Goal: Information Seeking & Learning: Check status

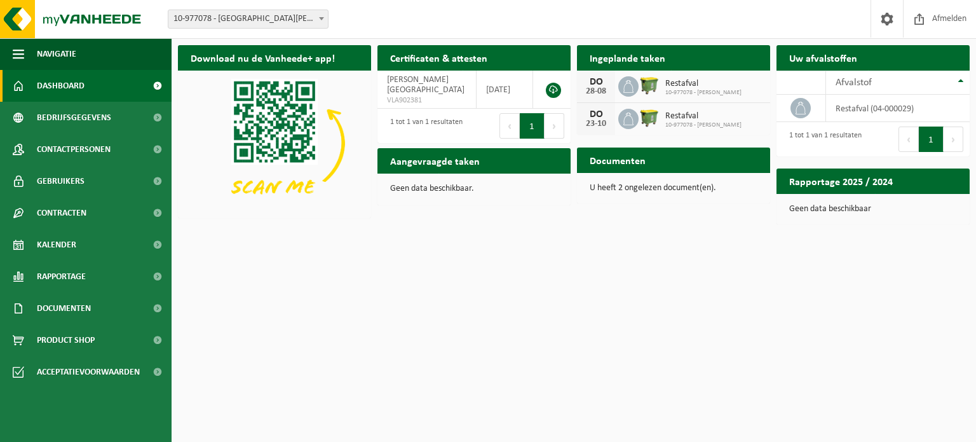
click at [645, 81] on img at bounding box center [650, 85] width 22 height 22
click at [953, 78] on div "Afvalstof" at bounding box center [895, 83] width 118 height 10
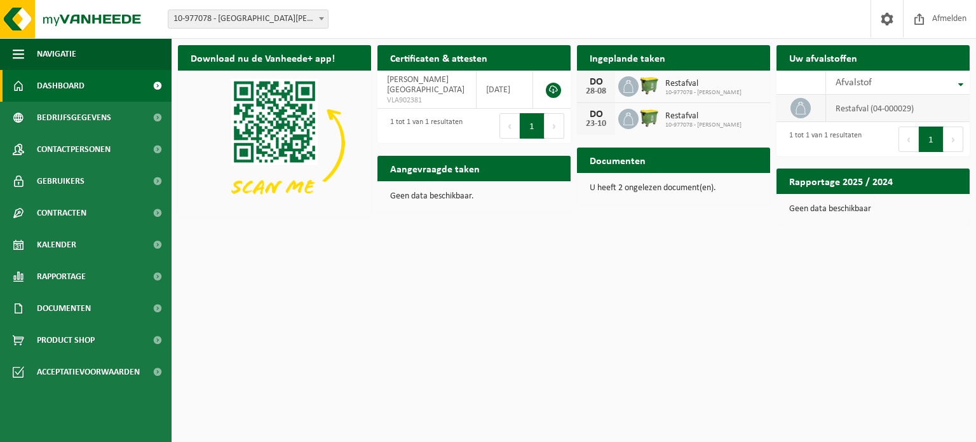
click at [884, 119] on td "restafval (04-000029)" at bounding box center [898, 108] width 144 height 27
click at [893, 107] on td "restafval (04-000029)" at bounding box center [898, 108] width 144 height 27
click at [632, 90] on icon at bounding box center [628, 86] width 13 height 13
click at [626, 83] on icon at bounding box center [628, 86] width 13 height 13
click at [618, 83] on span at bounding box center [628, 86] width 20 height 20
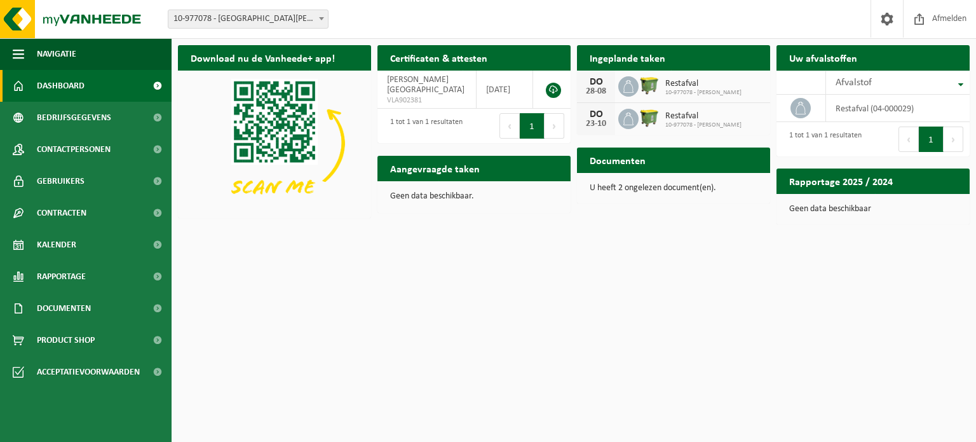
click at [651, 106] on div "DO 23-10 Restafval 10-977078 - BREYNE, ARNO" at bounding box center [673, 119] width 193 height 32
click at [639, 128] on img at bounding box center [650, 118] width 22 height 22
click at [661, 118] on div "Restafval 10-977078 - BREYNE, ARNO" at bounding box center [700, 119] width 83 height 20
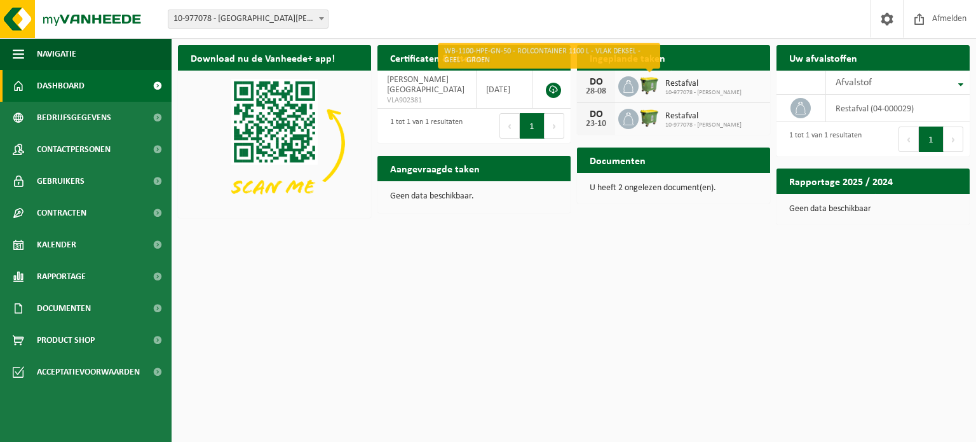
click at [651, 81] on img at bounding box center [650, 85] width 22 height 22
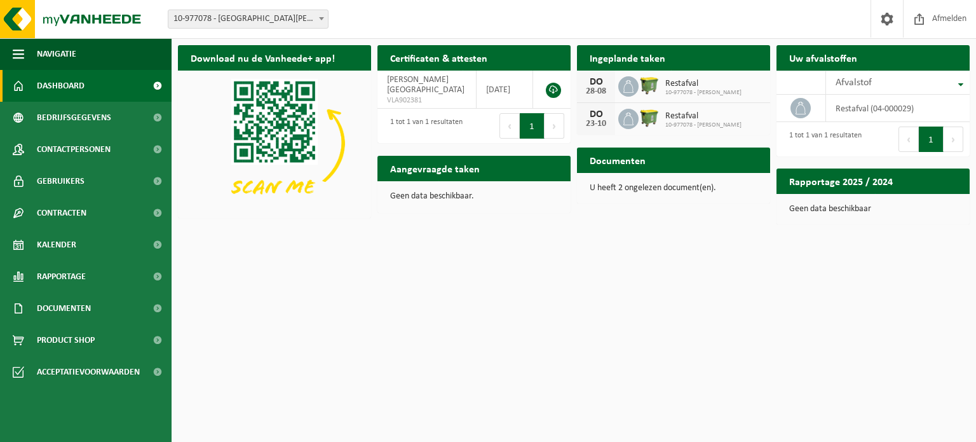
click at [651, 81] on img at bounding box center [650, 85] width 22 height 22
click at [733, 181] on span "Bekijk uw documenten" at bounding box center [706, 185] width 79 height 8
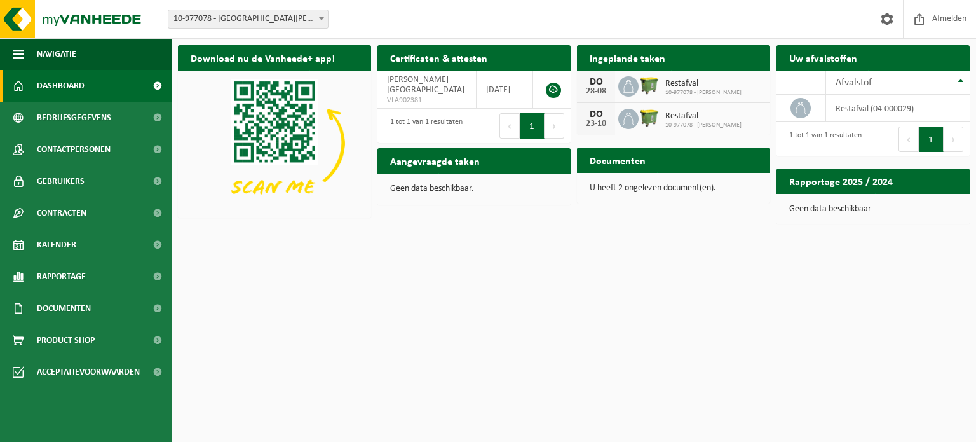
click at [631, 89] on icon at bounding box center [628, 86] width 13 height 13
click at [616, 89] on div "DO 28-08 Restafval 10-977078 - BREYNE, ARNO" at bounding box center [673, 87] width 193 height 32
click at [601, 83] on div "DO" at bounding box center [595, 82] width 25 height 10
click at [165, 121] on span at bounding box center [157, 118] width 29 height 32
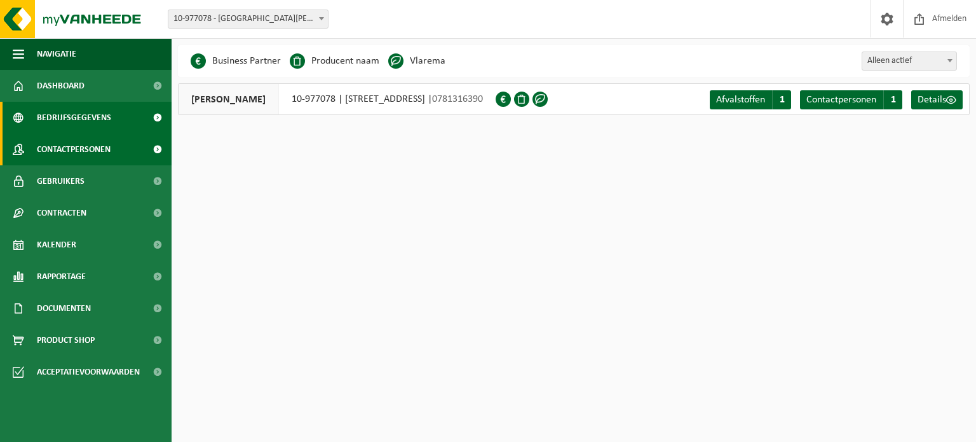
click at [147, 142] on span at bounding box center [157, 149] width 29 height 32
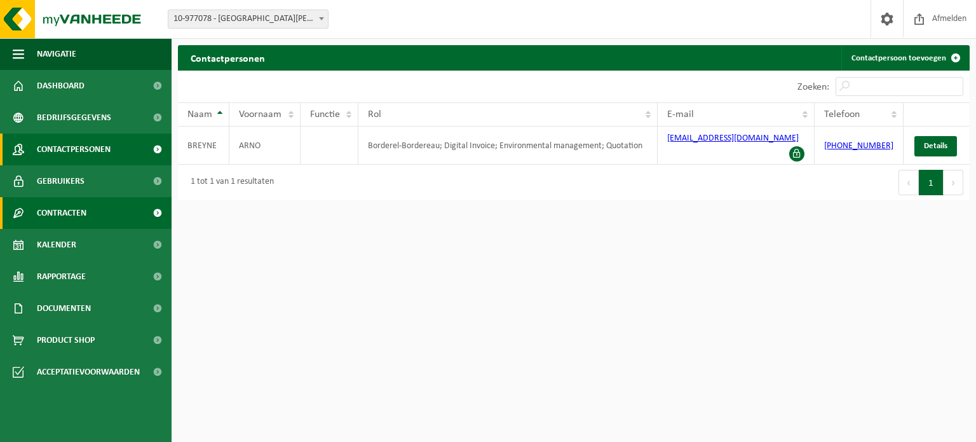
click at [146, 212] on span at bounding box center [157, 213] width 29 height 32
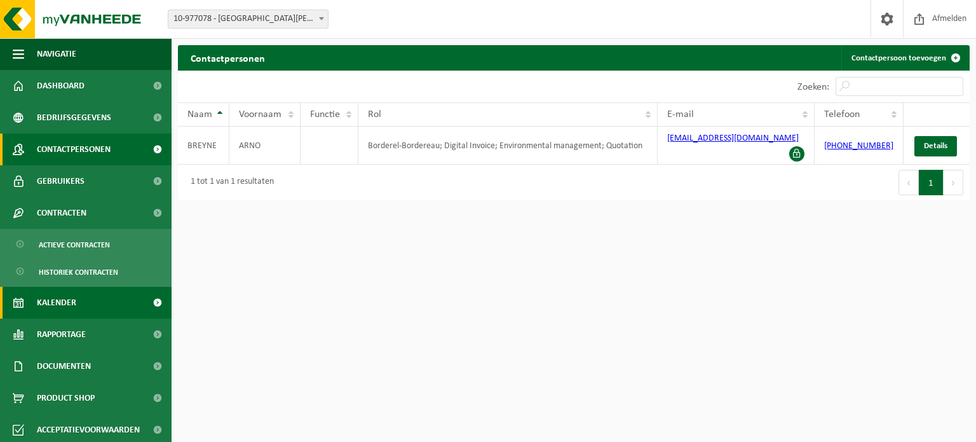
click at [112, 299] on link "Kalender" at bounding box center [86, 303] width 172 height 32
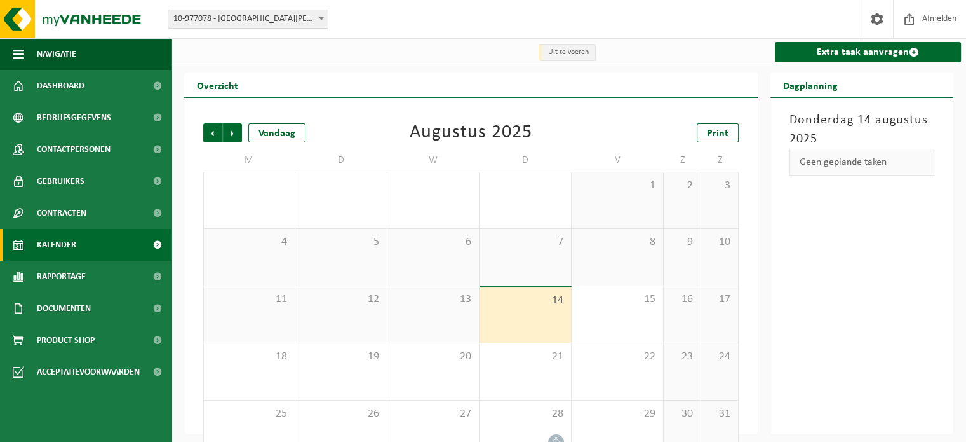
scroll to position [29, 0]
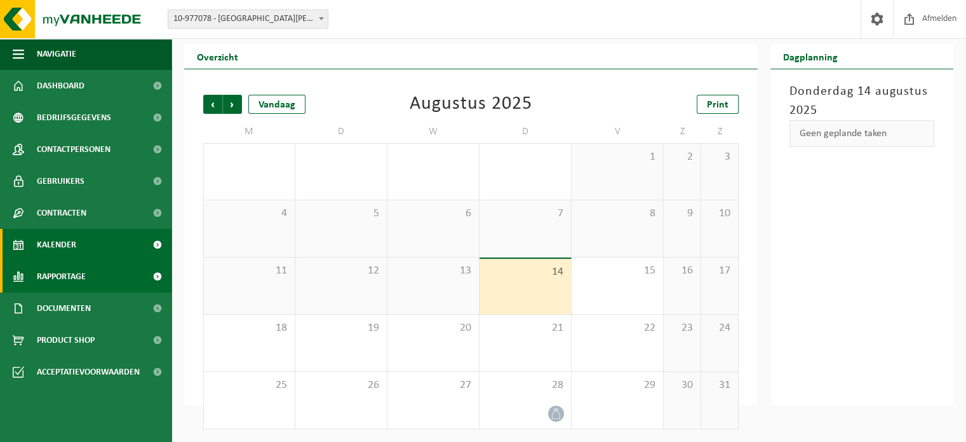
click at [127, 277] on link "Rapportage" at bounding box center [86, 277] width 172 height 32
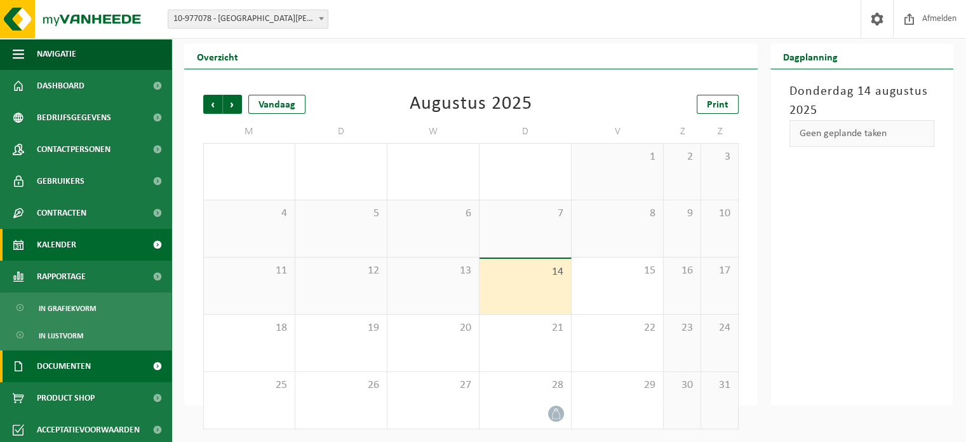
click at [64, 371] on span "Documenten" at bounding box center [64, 366] width 54 height 32
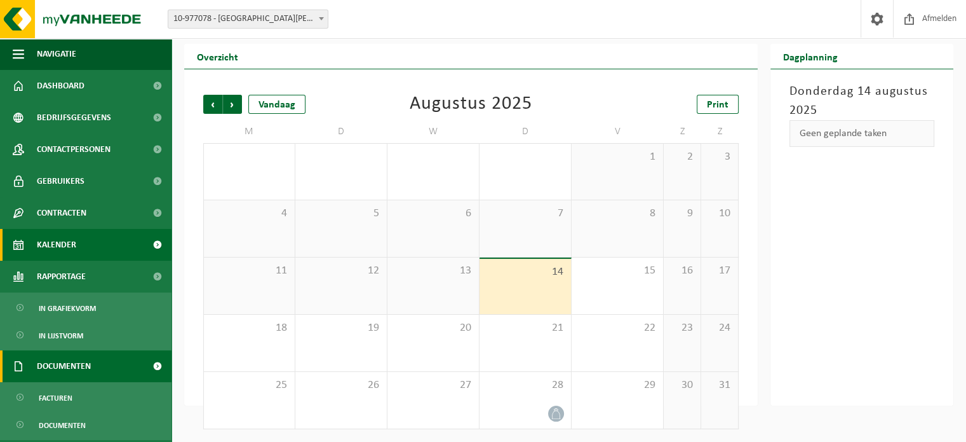
scroll to position [61, 0]
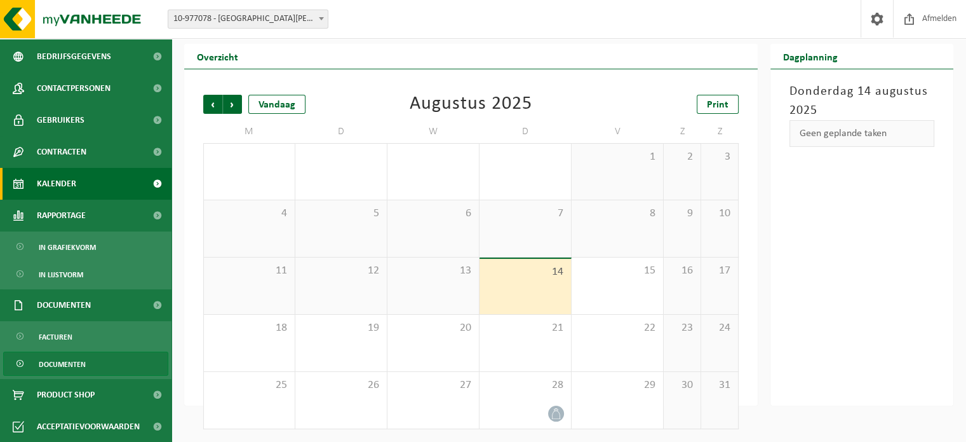
click at [83, 360] on span "Documenten" at bounding box center [62, 364] width 47 height 24
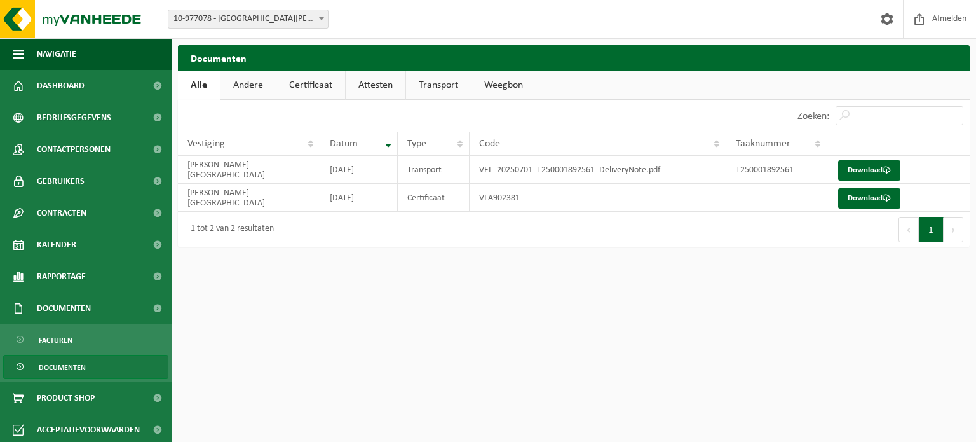
scroll to position [3, 0]
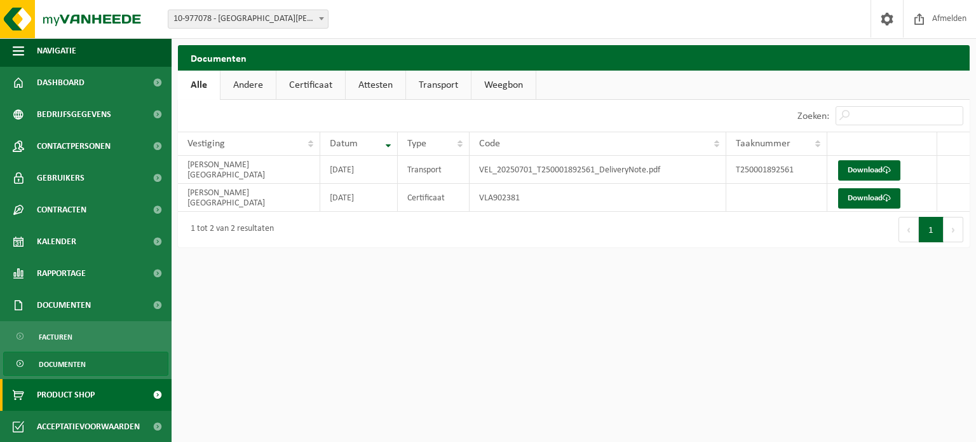
click at [99, 396] on link "Product Shop" at bounding box center [86, 395] width 172 height 32
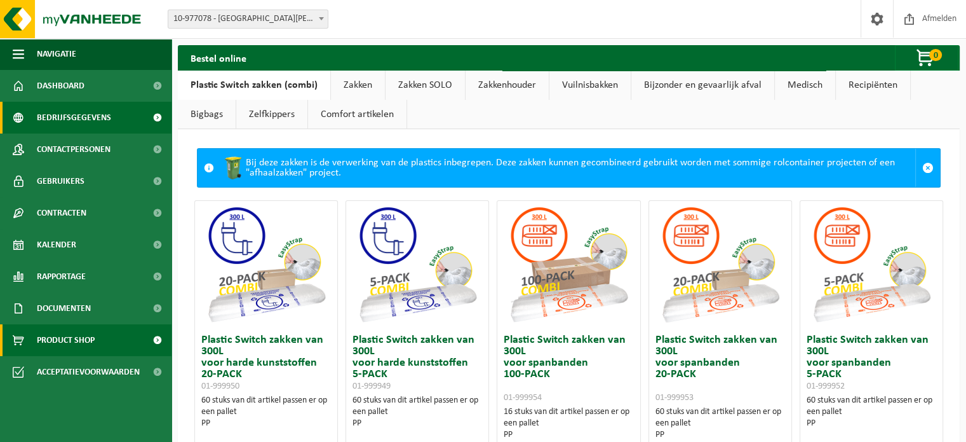
click at [98, 128] on span "Bedrijfsgegevens" at bounding box center [74, 118] width 74 height 32
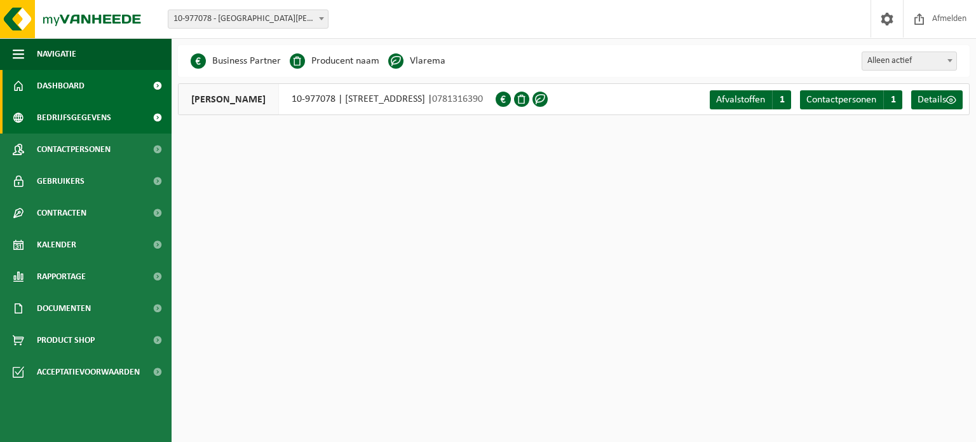
click at [96, 90] on link "Dashboard" at bounding box center [86, 86] width 172 height 32
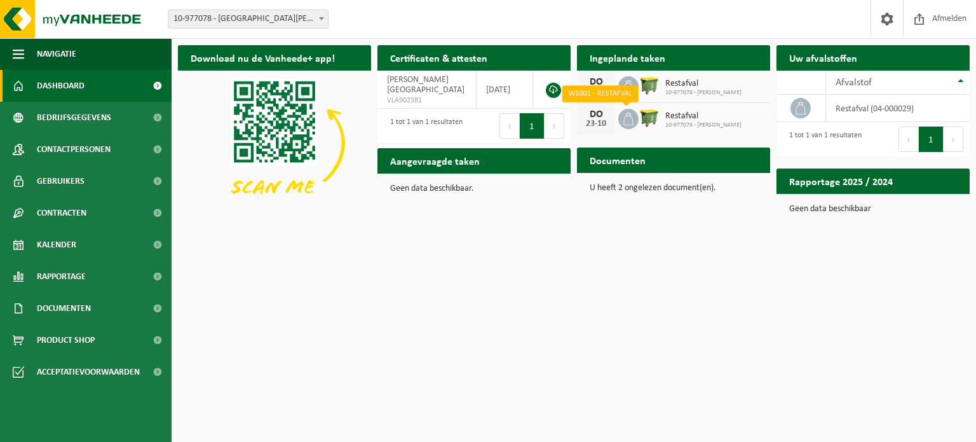
click at [625, 119] on icon at bounding box center [628, 118] width 13 height 13
click at [701, 126] on span "10-977078 - [PERSON_NAME]" at bounding box center [703, 125] width 76 height 8
click at [600, 119] on div "23-10" at bounding box center [595, 123] width 25 height 9
click at [593, 82] on div "DO" at bounding box center [595, 82] width 25 height 10
click at [631, 86] on icon at bounding box center [628, 86] width 13 height 13
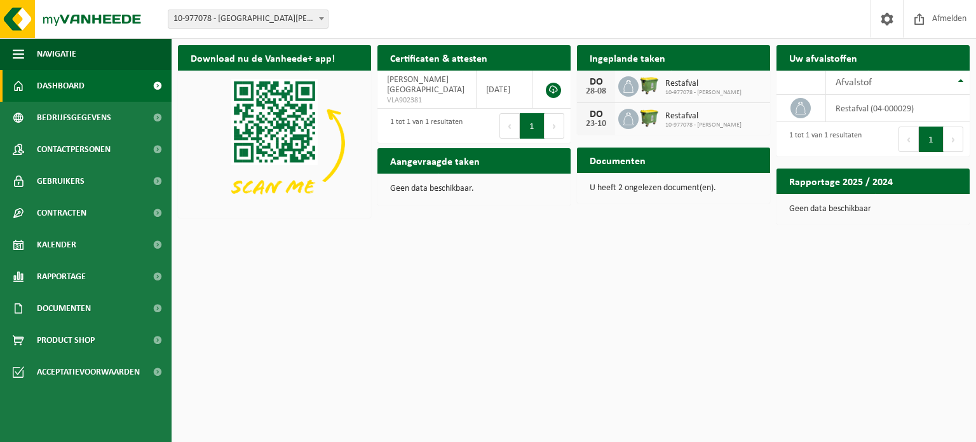
click at [631, 86] on icon at bounding box center [628, 86] width 13 height 13
click at [871, 22] on link at bounding box center [887, 18] width 32 height 37
